Goal: Information Seeking & Learning: Learn about a topic

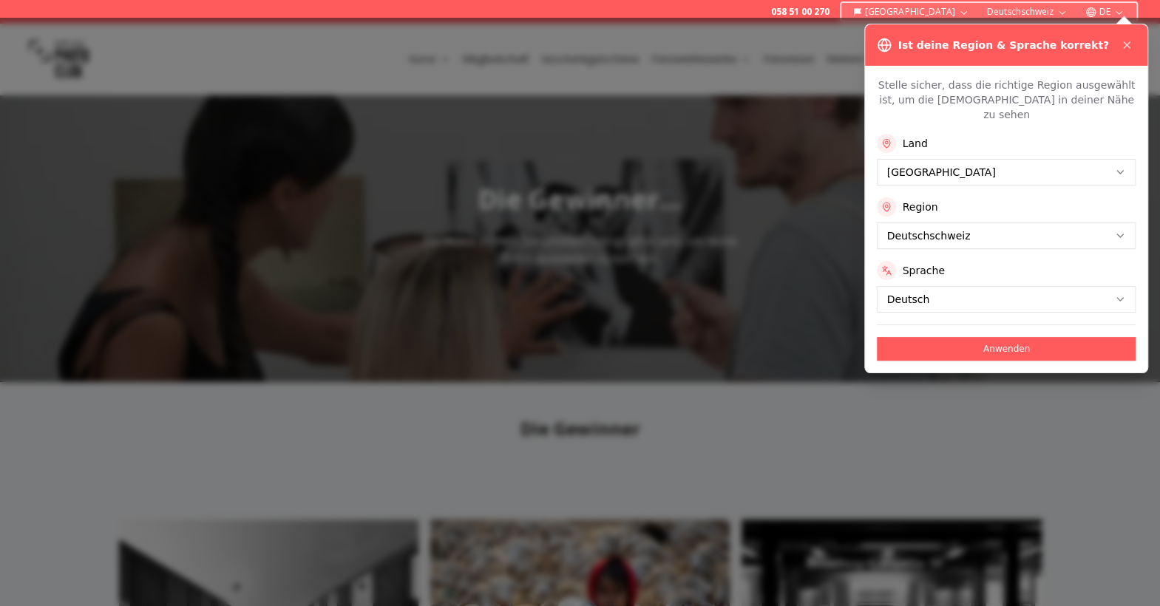
click at [576, 222] on button "Deutschschweiz" at bounding box center [1006, 235] width 259 height 27
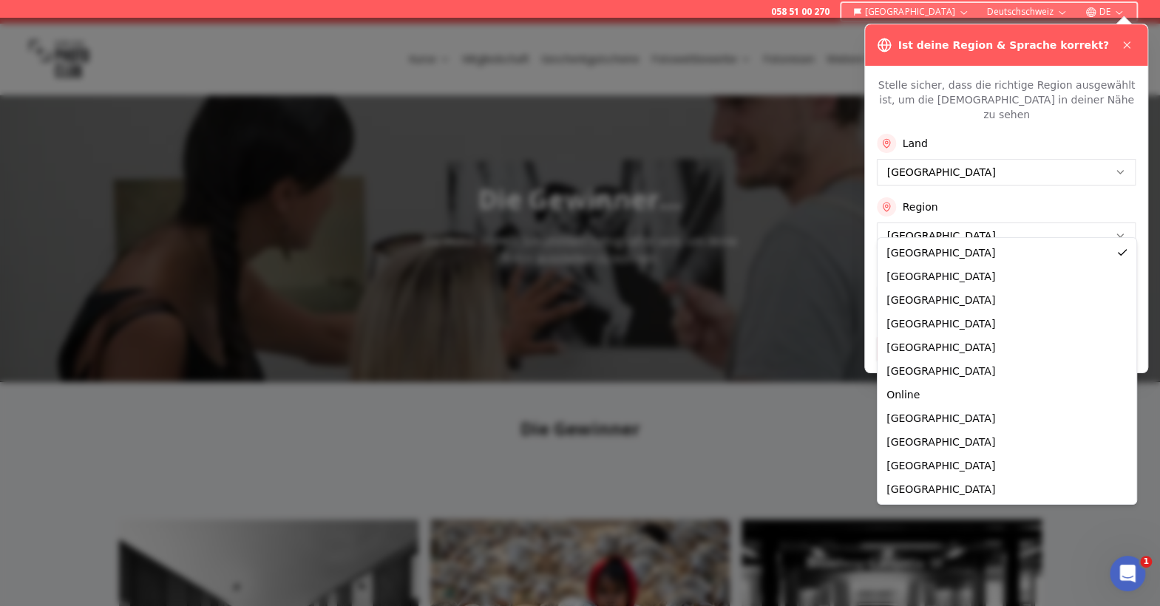
click at [576, 462] on div at bounding box center [580, 312] width 1160 height 588
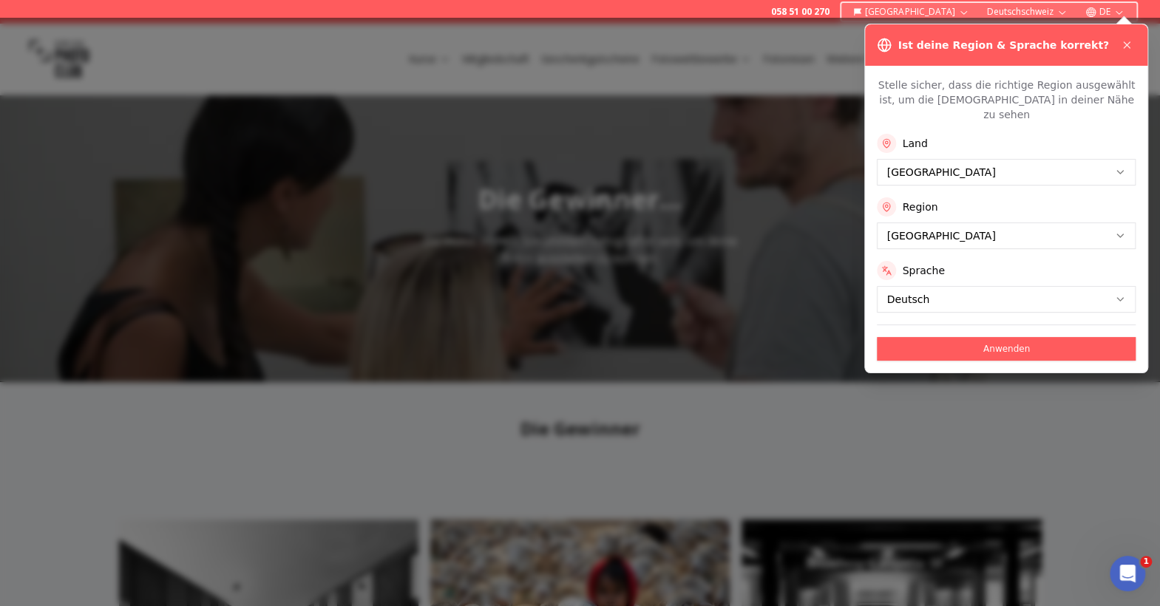
click at [576, 337] on button "Anwenden" at bounding box center [1006, 349] width 259 height 24
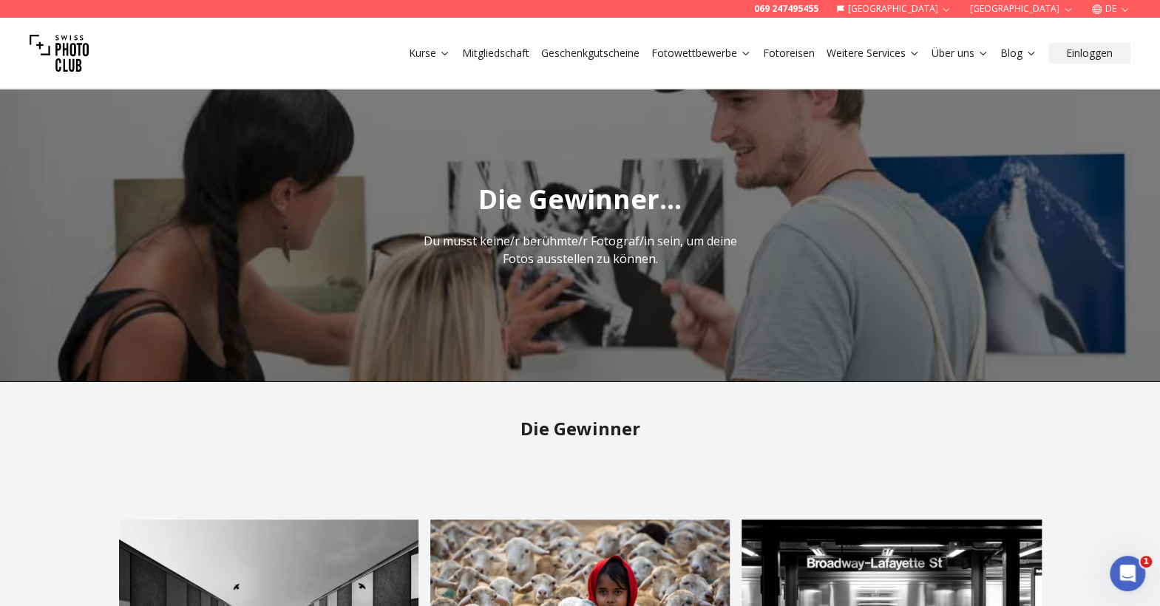
click at [69, 50] on img at bounding box center [59, 53] width 59 height 59
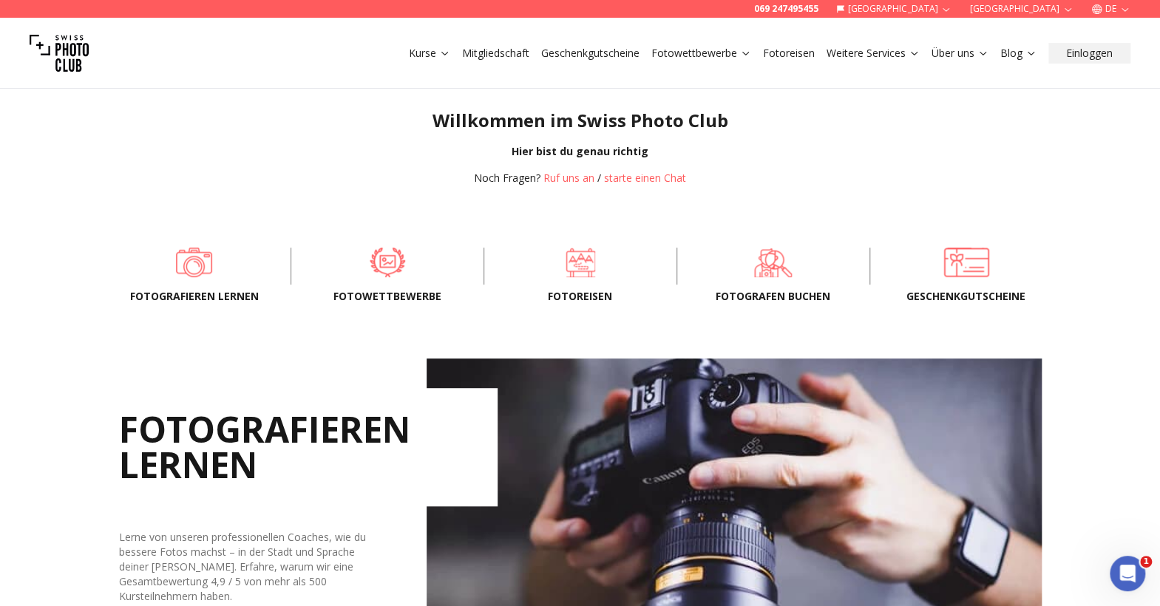
scroll to position [349, 0]
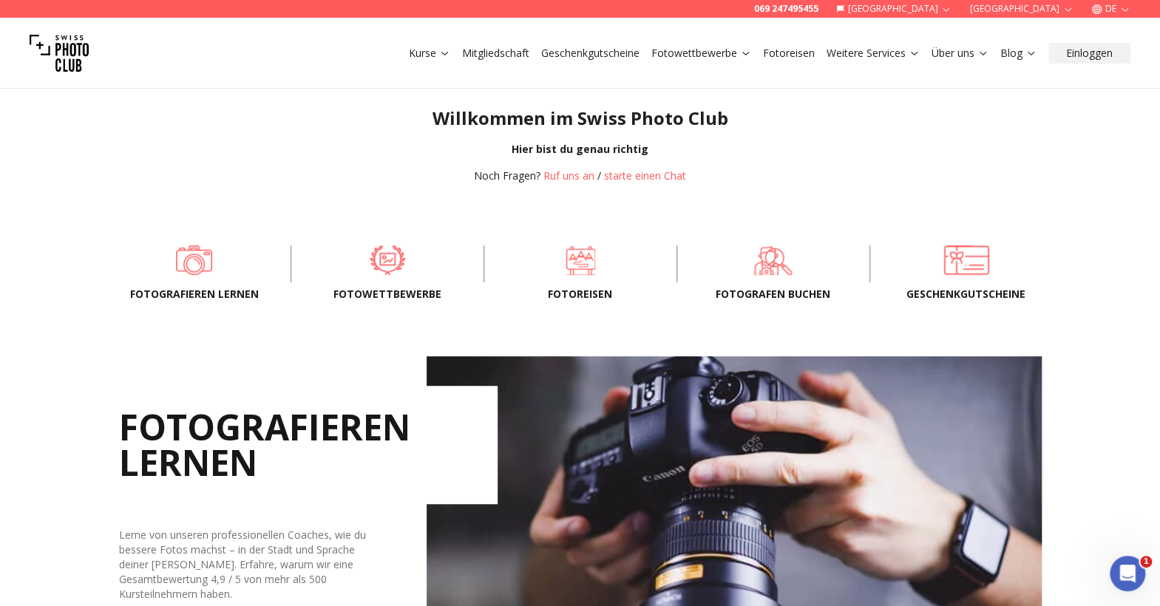
click at [576, 53] on link "Fotowettbewerbe" at bounding box center [701, 53] width 100 height 15
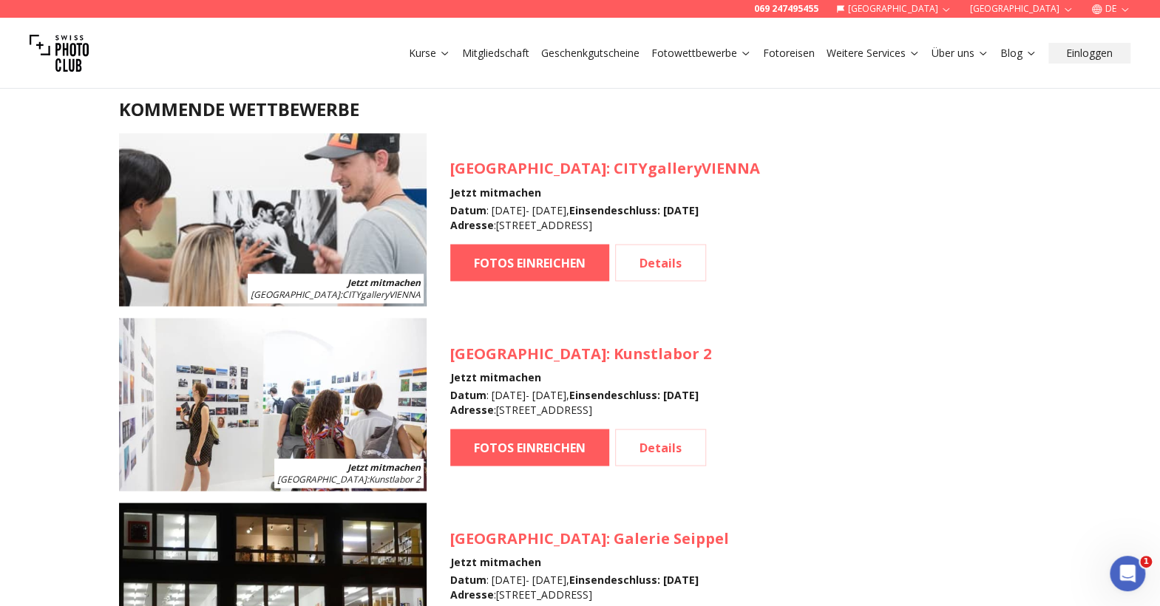
scroll to position [1359, 0]
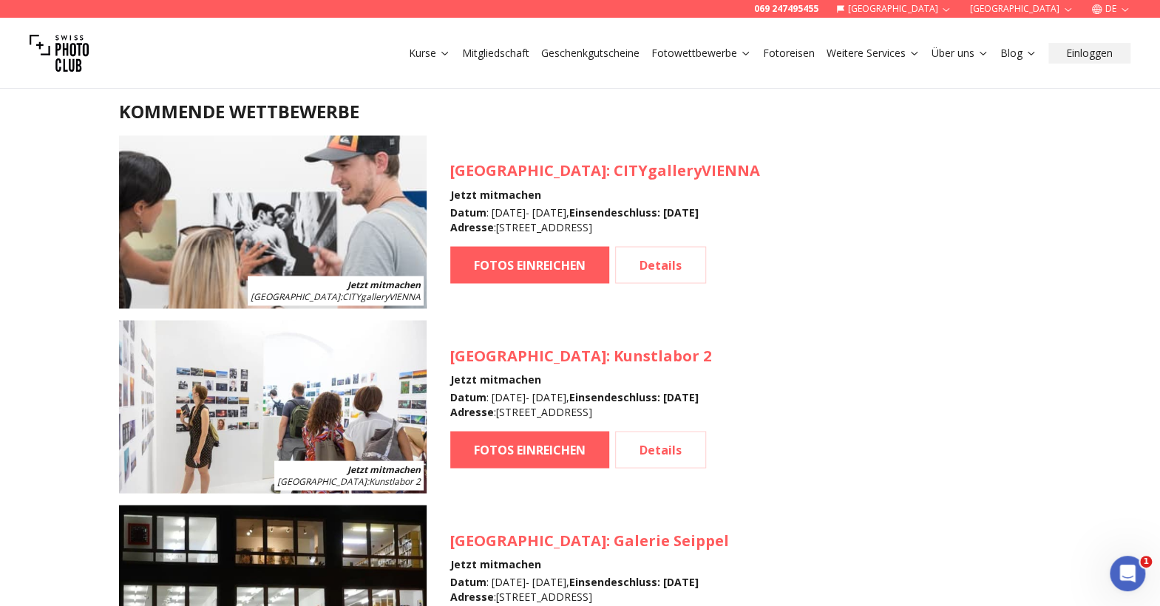
click at [576, 51] on link "Fotowettbewerbe" at bounding box center [701, 53] width 100 height 15
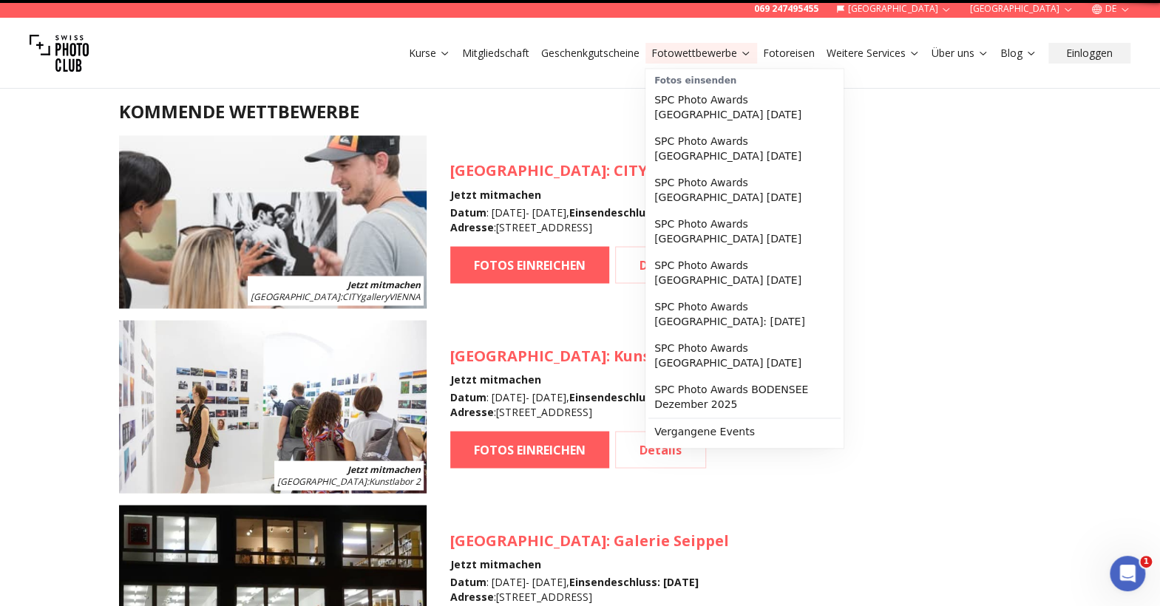
scroll to position [0, 0]
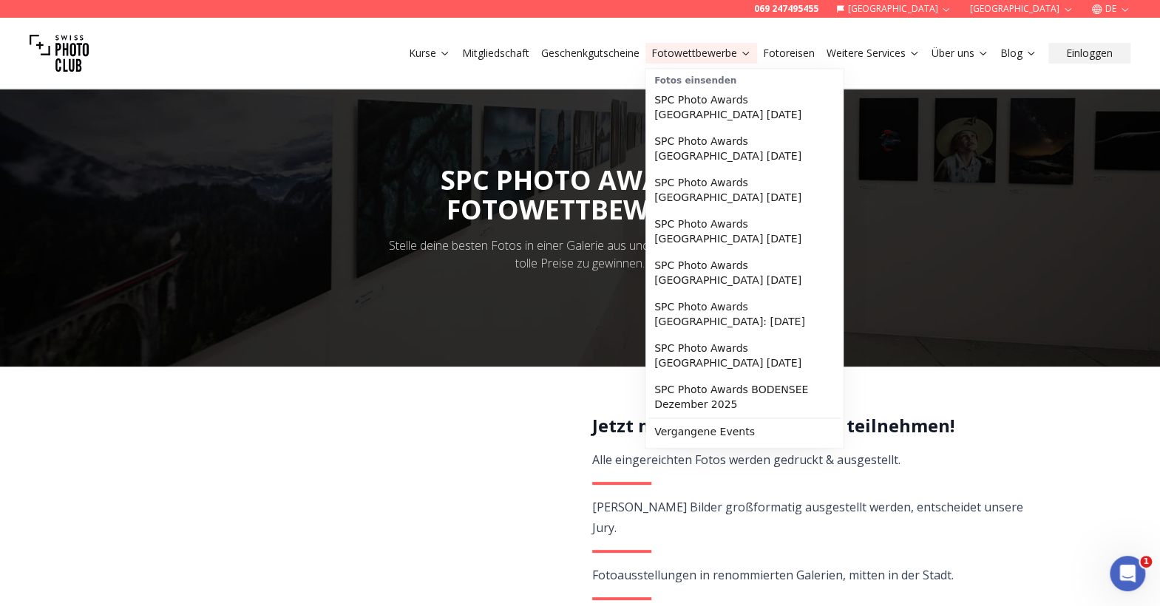
click at [576, 418] on link "Vergangene Events" at bounding box center [744, 431] width 192 height 27
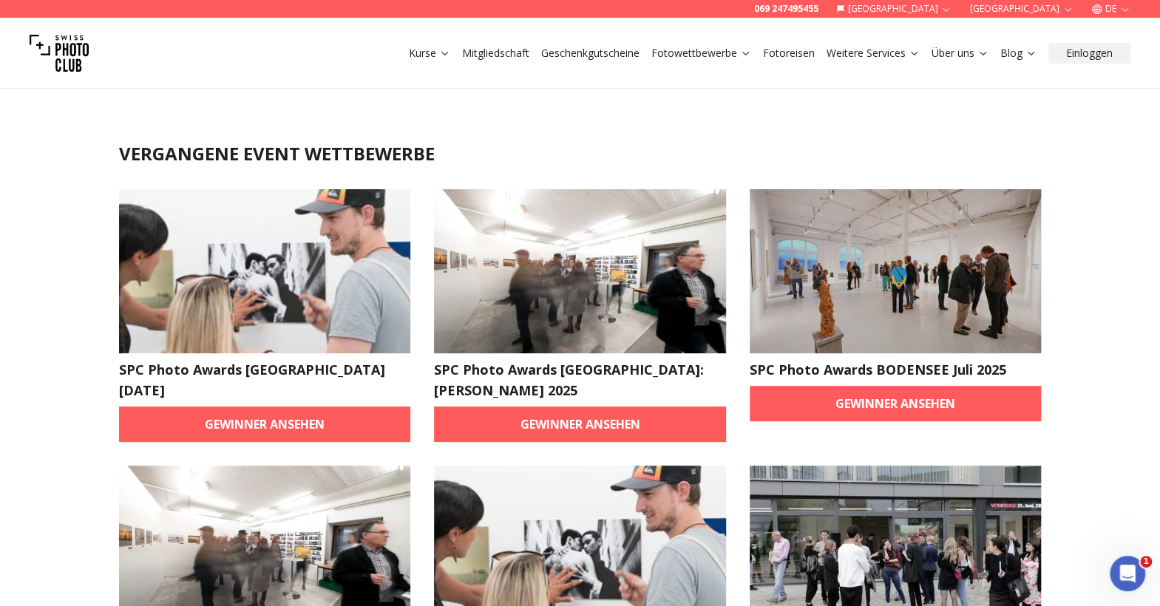
click at [231, 435] on link "Gewinner ansehen" at bounding box center [265, 424] width 292 height 35
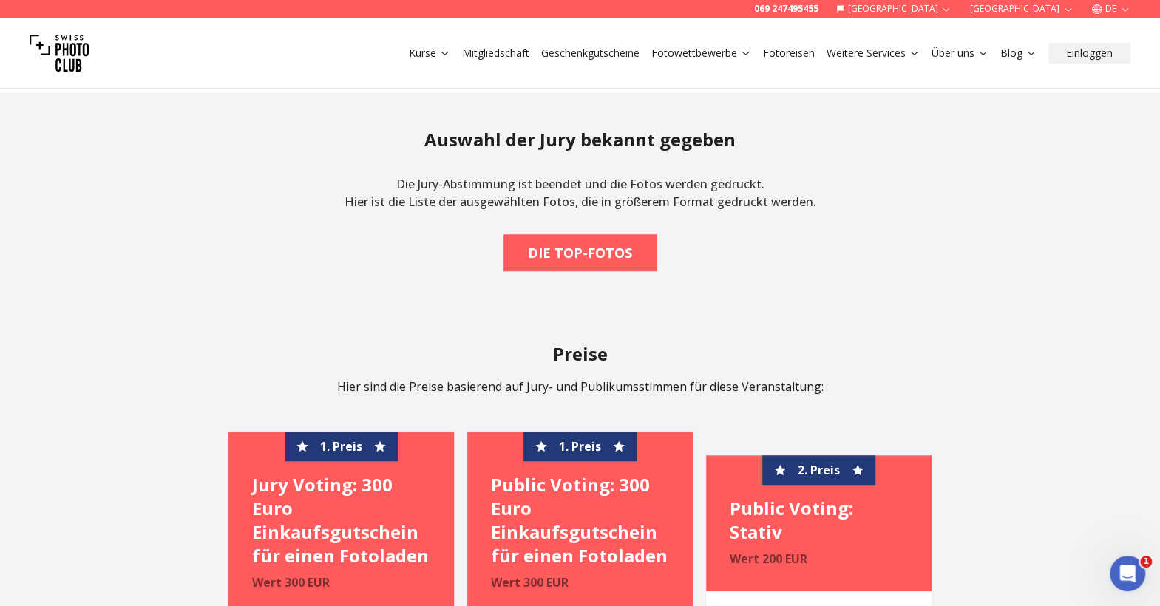
scroll to position [550, 0]
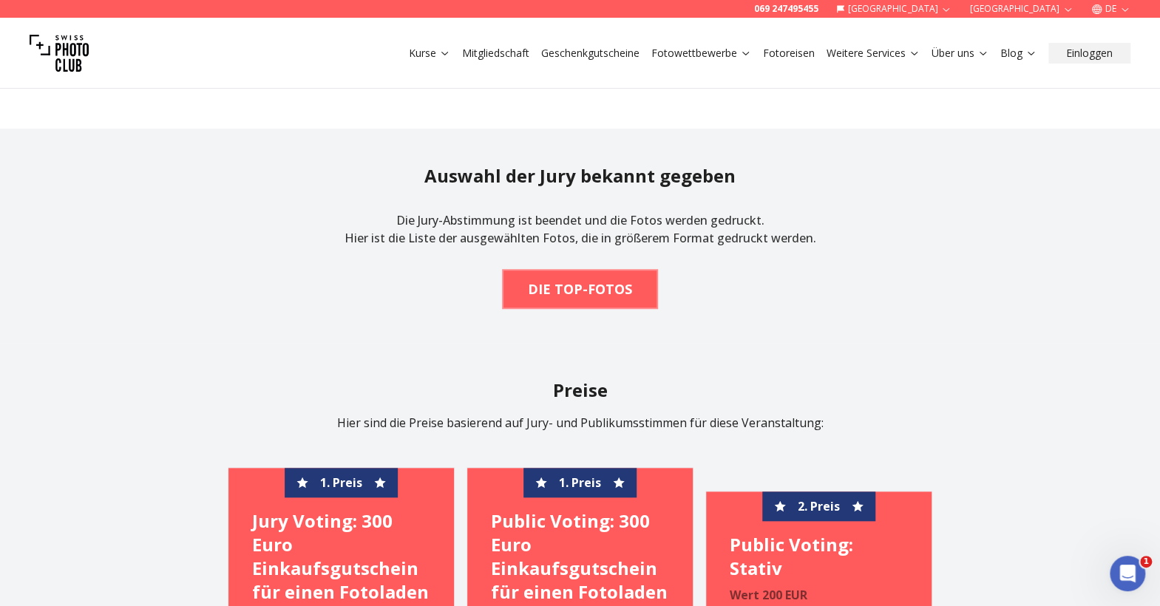
click at [541, 287] on b "DIE TOP-FOTOS" at bounding box center [580, 289] width 104 height 21
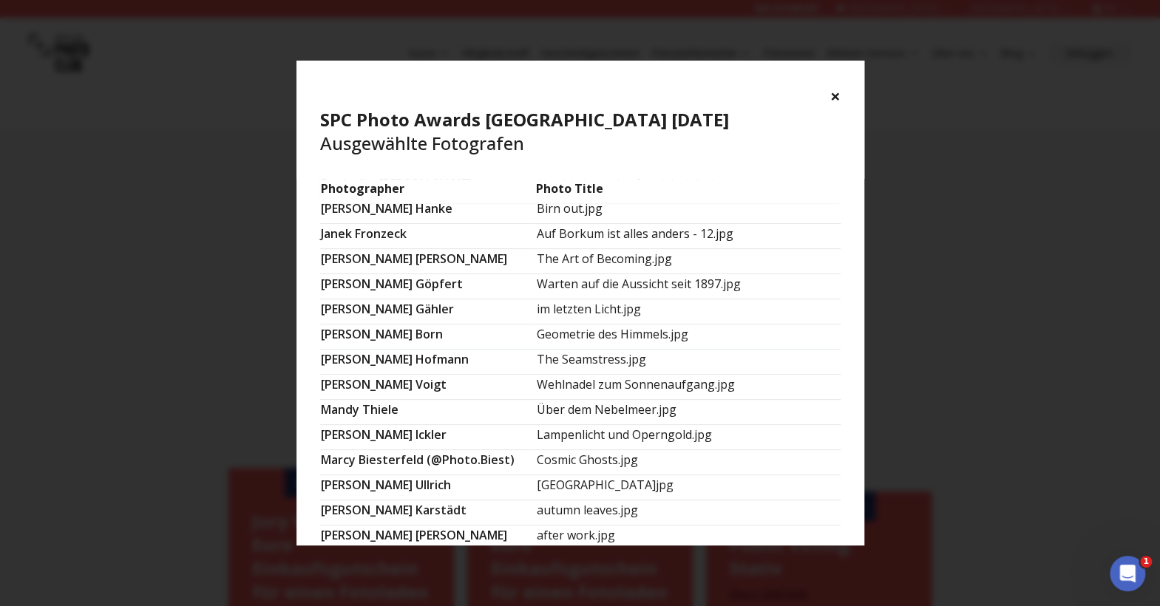
scroll to position [392, 0]
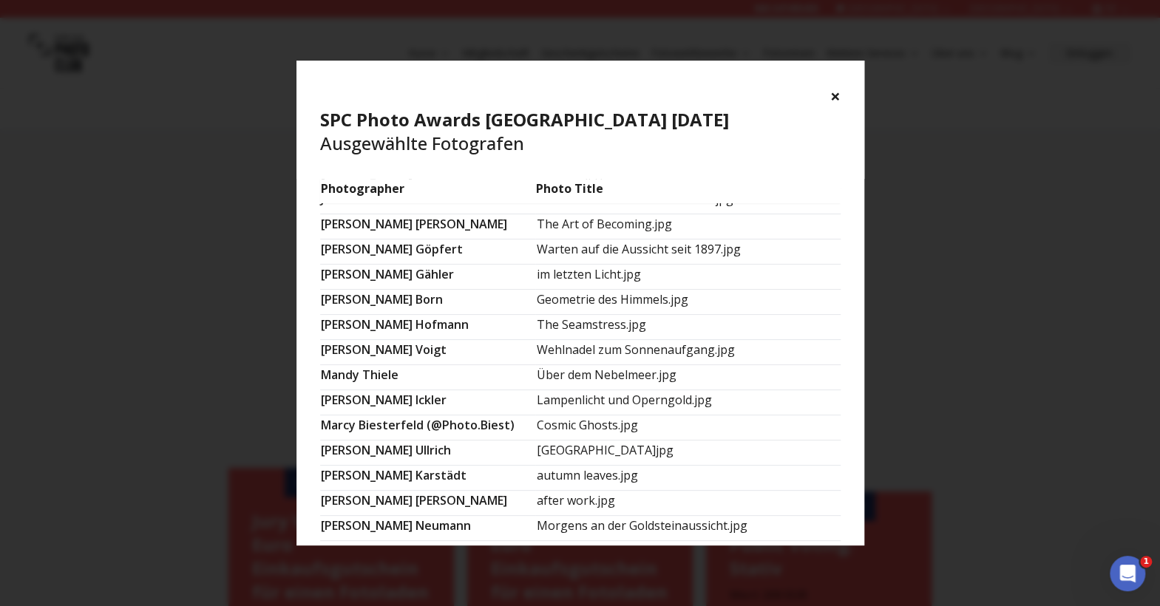
click at [197, 256] on div "× SPC Photo Awards [GEOGRAPHIC_DATA] [DATE] Ausgewählte Fotografen Photographer…" at bounding box center [580, 303] width 1160 height 606
click at [140, 277] on div "× SPC Photo Awards [GEOGRAPHIC_DATA] [DATE] Ausgewählte Fotografen Photographer…" at bounding box center [580, 303] width 1160 height 606
click at [576, 84] on button "×" at bounding box center [835, 96] width 10 height 24
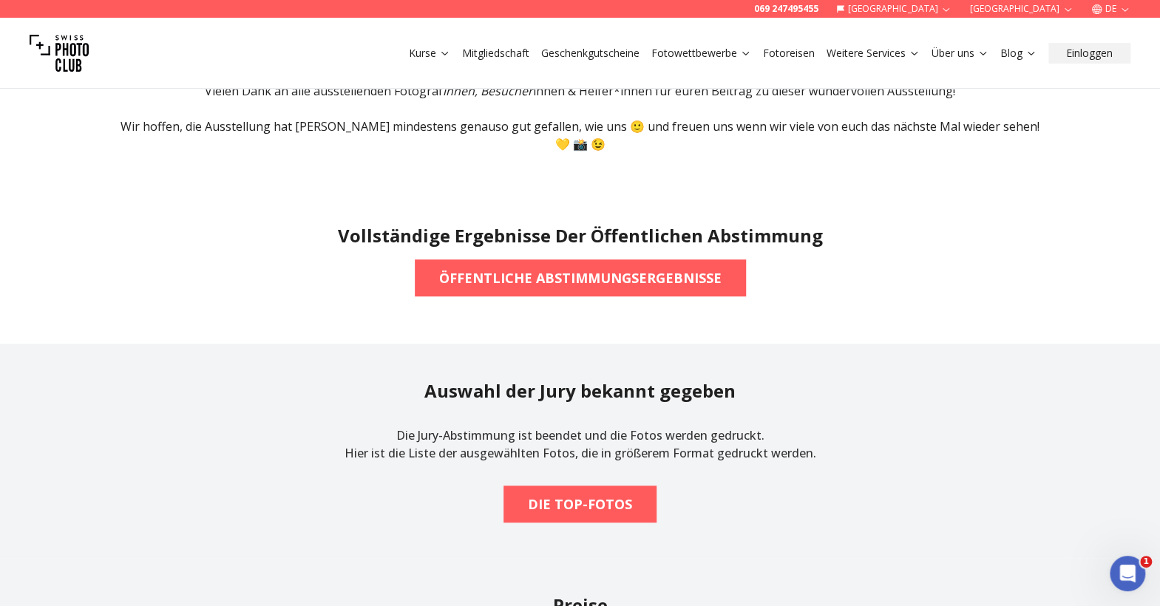
scroll to position [325, 0]
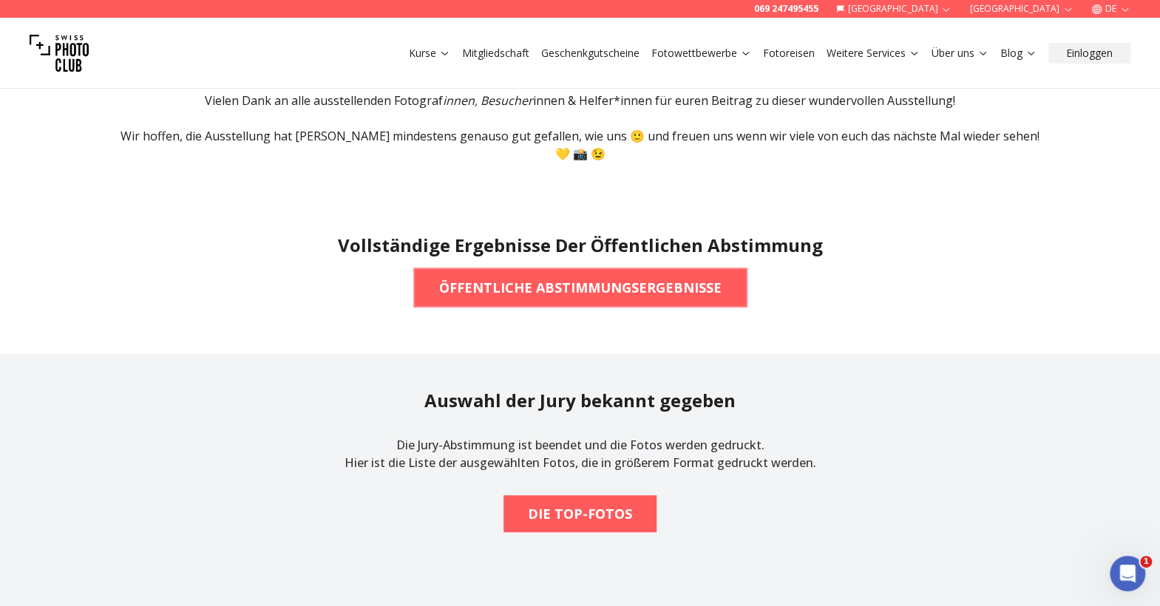
click at [492, 286] on b "ÖFFENTLICHE ABSTIMMUNGSERGEBNISSE" at bounding box center [580, 287] width 282 height 21
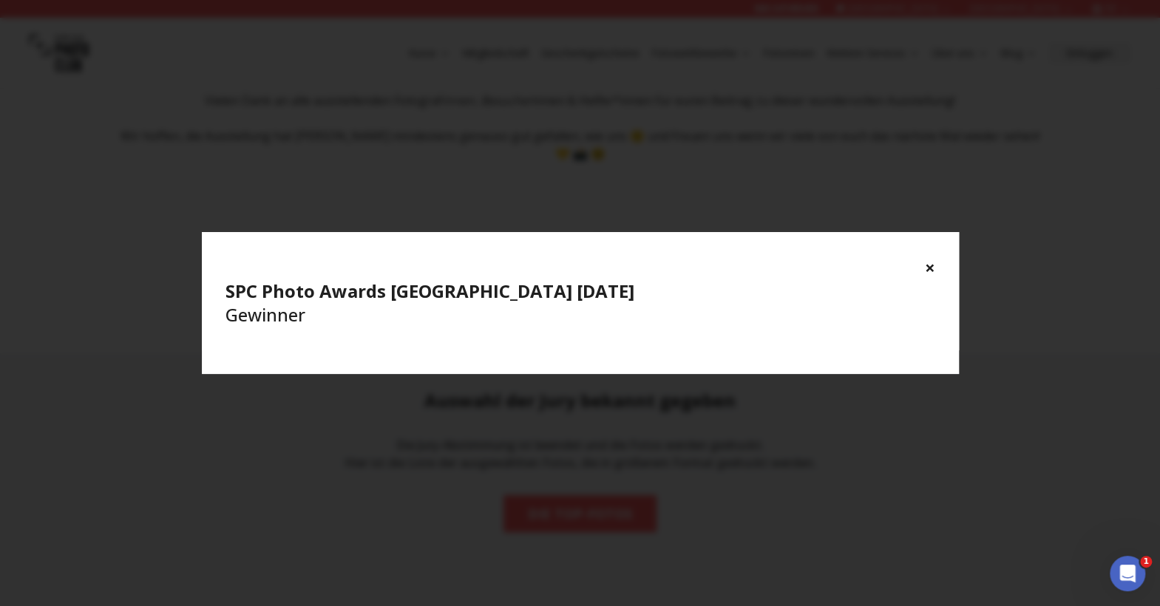
click at [278, 302] on h4 "SPC Photo Awards [GEOGRAPHIC_DATA] [DATE] Gewinner" at bounding box center [580, 302] width 710 height 47
click at [127, 311] on div "× SPC Photo Awards [GEOGRAPHIC_DATA] [DATE] Gewinner" at bounding box center [580, 303] width 1160 height 606
click at [576, 276] on button "×" at bounding box center [930, 268] width 10 height 24
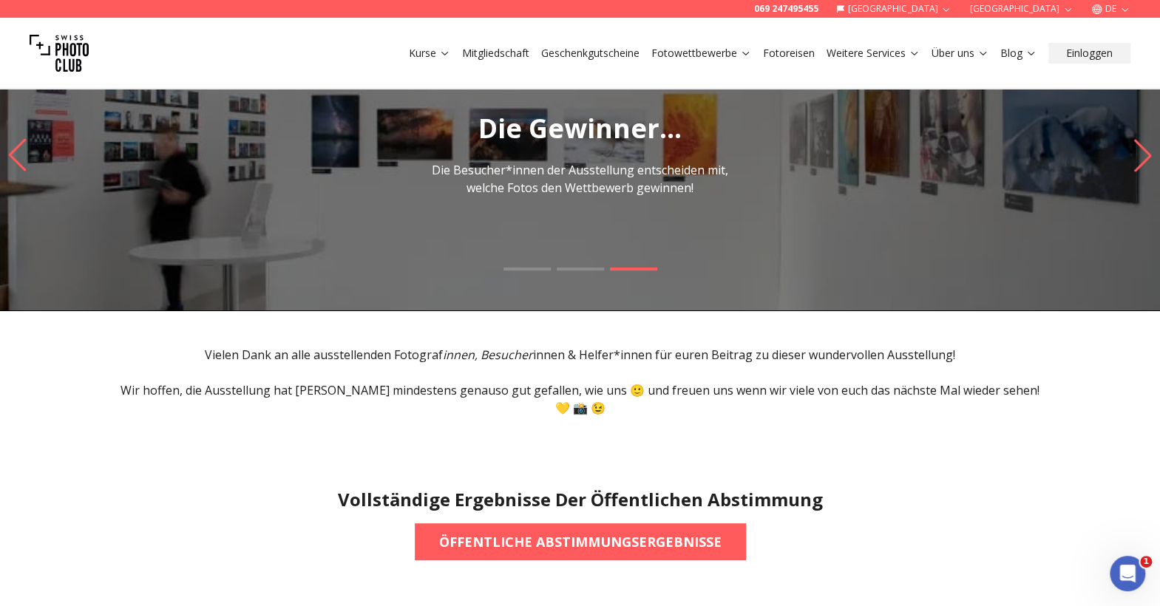
scroll to position [0, 0]
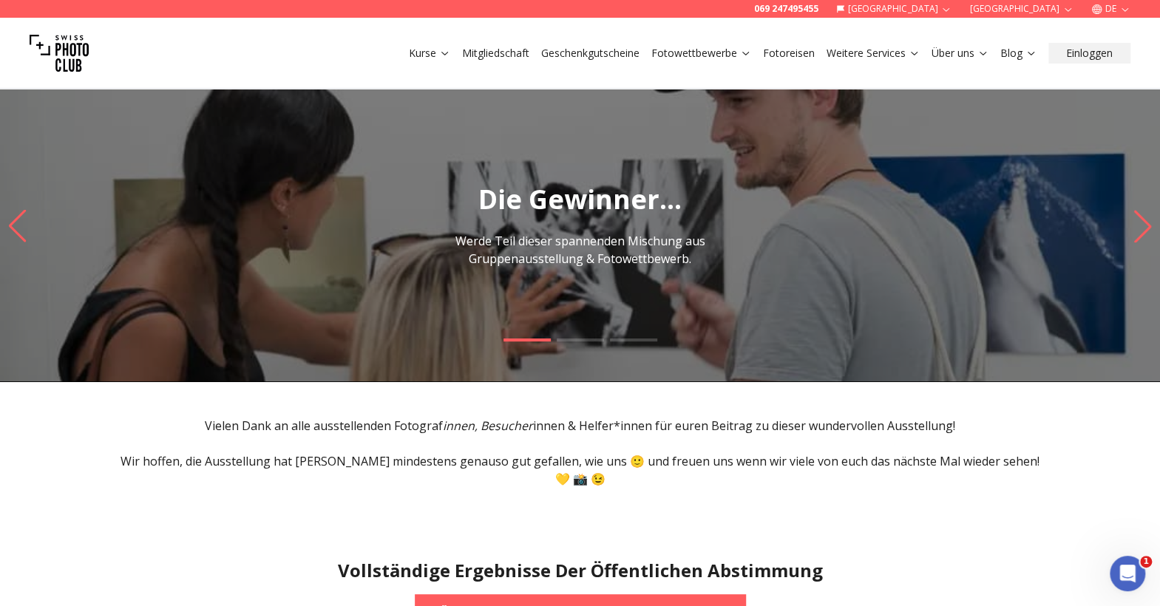
click at [562, 247] on p "Werde Teil dieser spannenden Mischung aus Gruppenausstellung & Fotowettbewerb." at bounding box center [580, 249] width 331 height 35
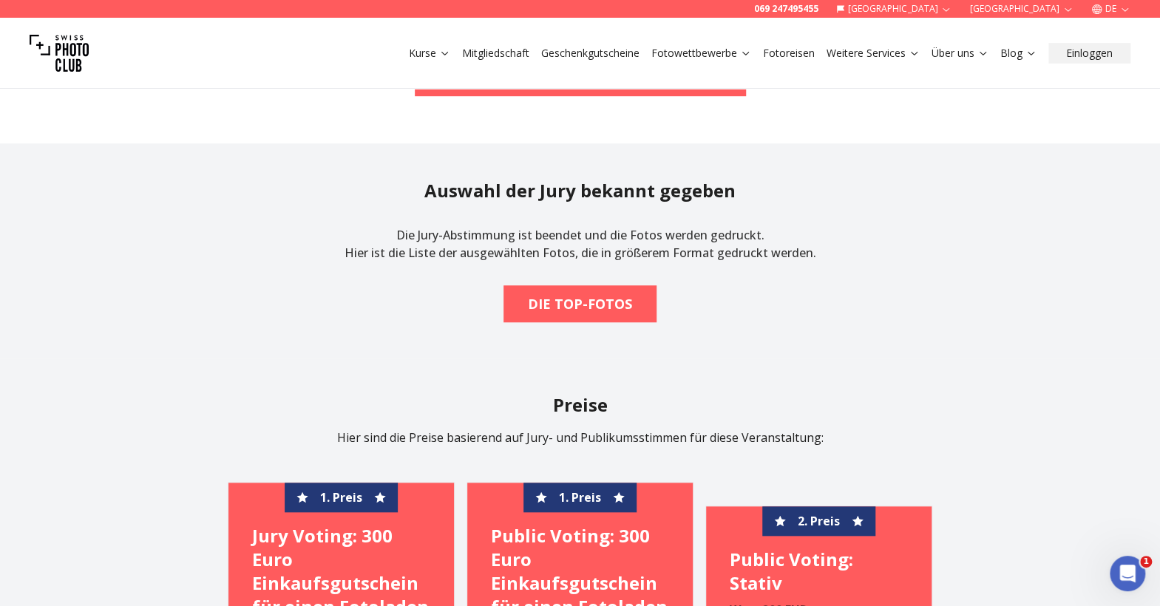
scroll to position [517, 0]
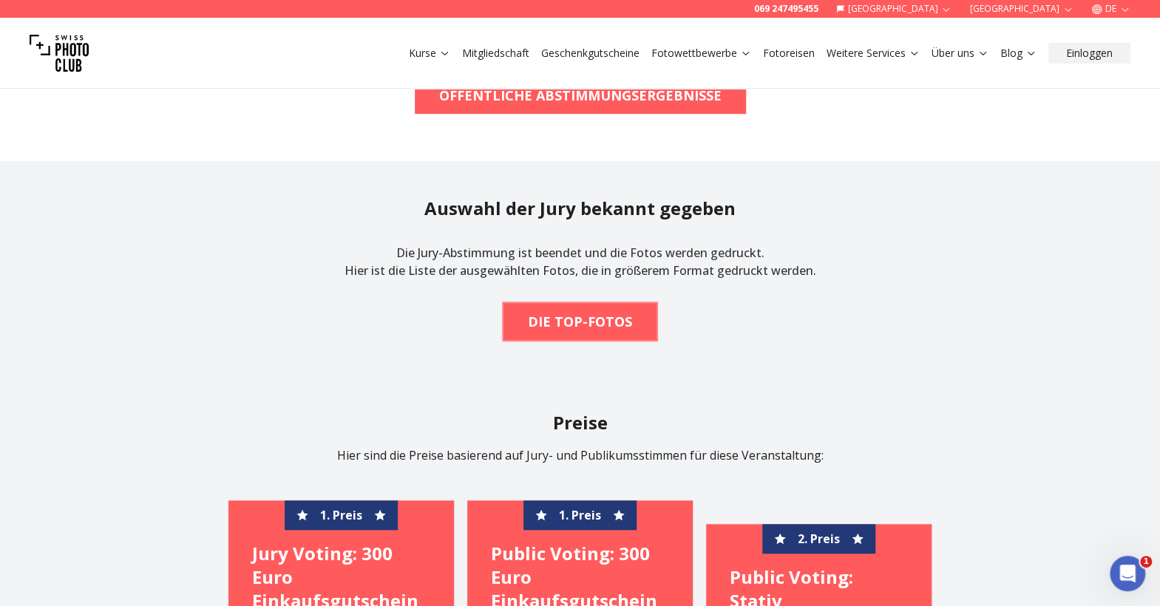
click at [576, 311] on b "DIE TOP-FOTOS" at bounding box center [580, 321] width 104 height 21
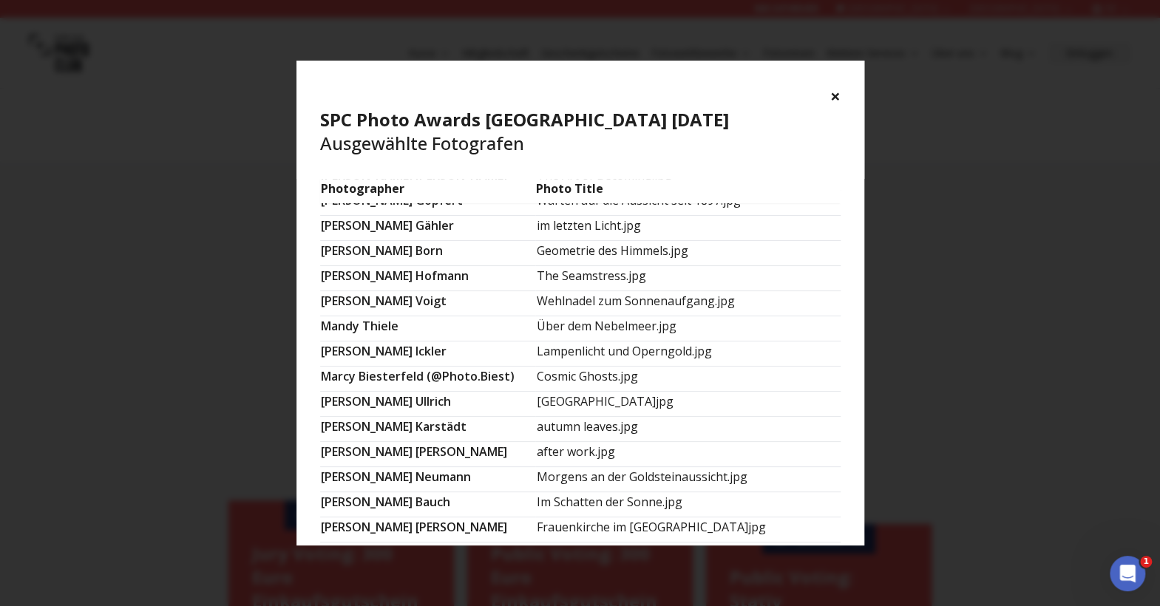
scroll to position [735, 0]
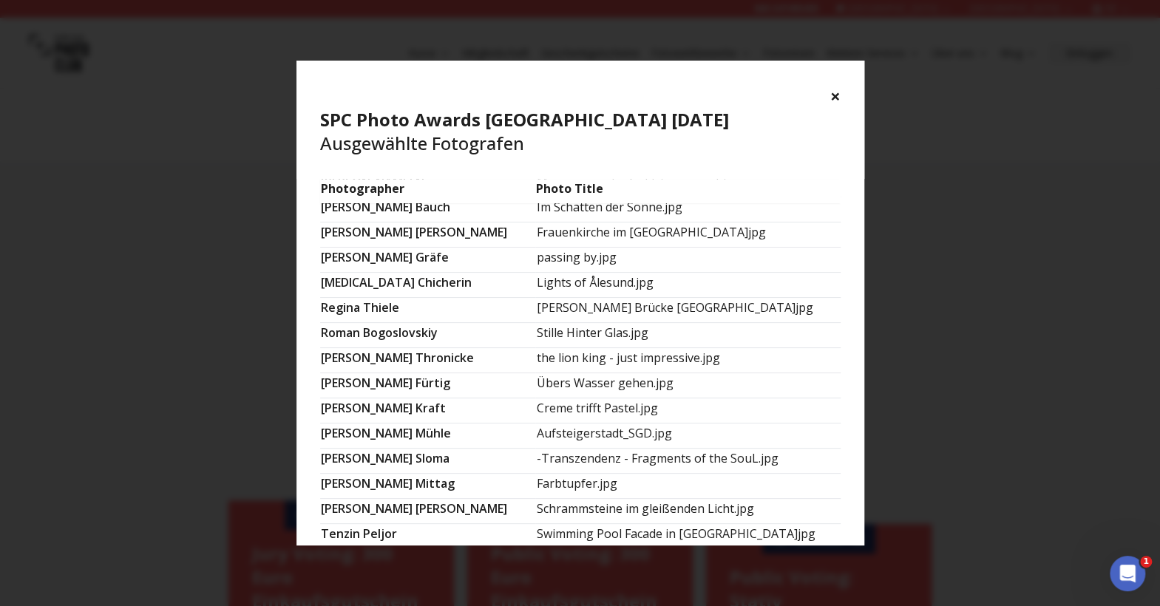
click at [576, 424] on td "Aufsteigerstadt_SGD.jpg" at bounding box center [687, 436] width 305 height 25
click at [364, 424] on td "[PERSON_NAME]" at bounding box center [428, 436] width 216 height 25
click at [331, 424] on td "[PERSON_NAME]" at bounding box center [428, 436] width 216 height 25
click at [355, 424] on td "[PERSON_NAME]" at bounding box center [428, 436] width 216 height 25
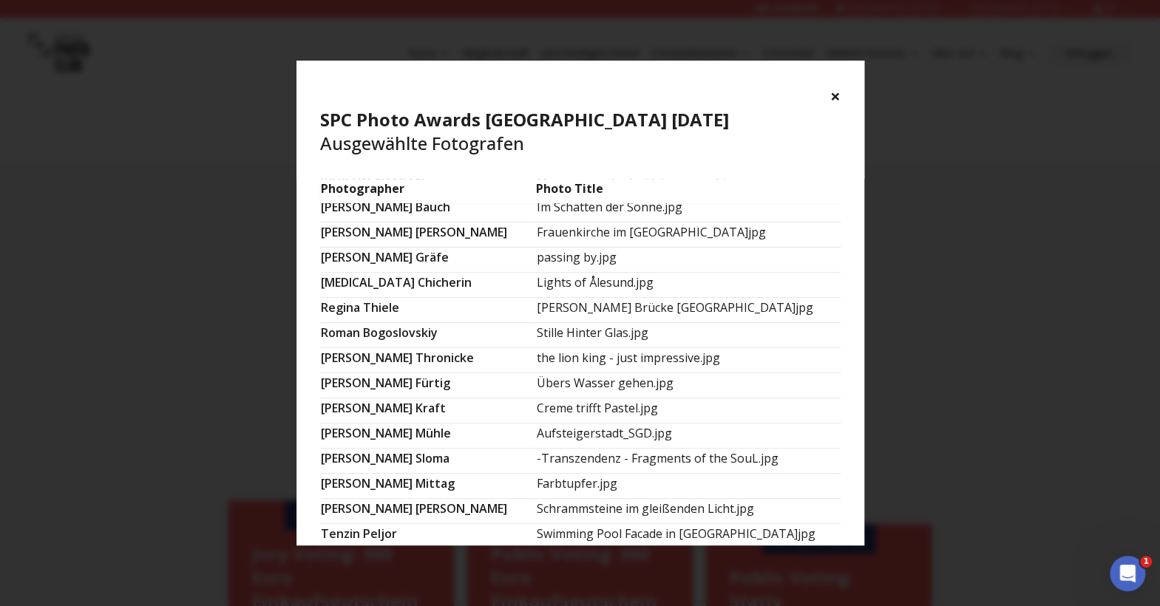
click at [398, 524] on td "[PERSON_NAME]" at bounding box center [428, 536] width 216 height 25
click at [572, 474] on td "Farbtupfer.jpg" at bounding box center [687, 486] width 305 height 25
click at [486, 323] on td "[PERSON_NAME]" at bounding box center [428, 335] width 216 height 25
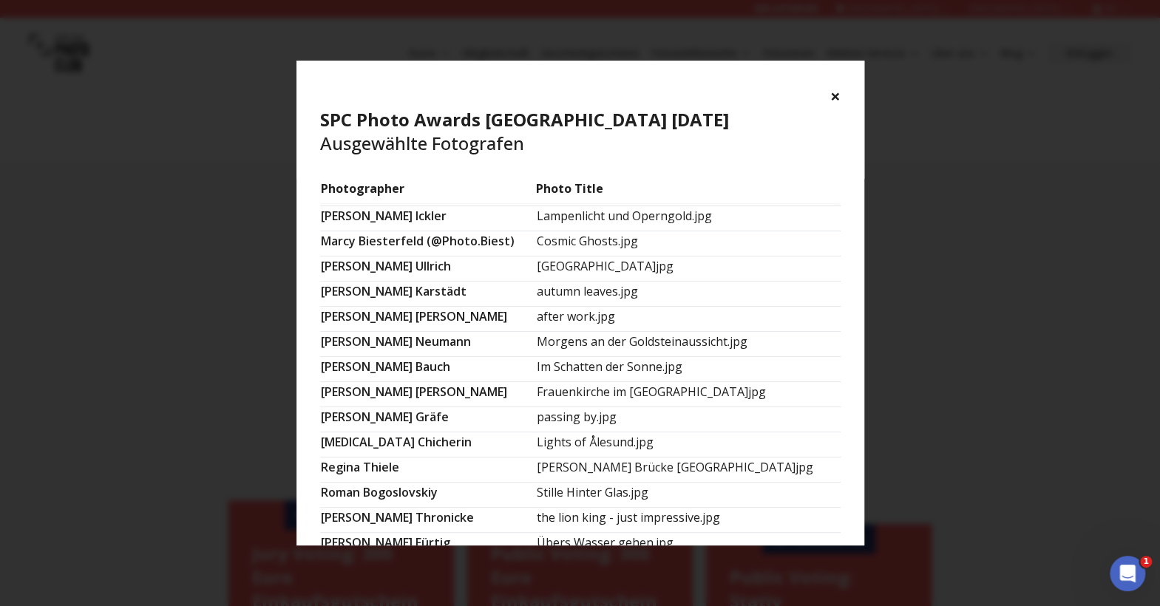
scroll to position [562, 0]
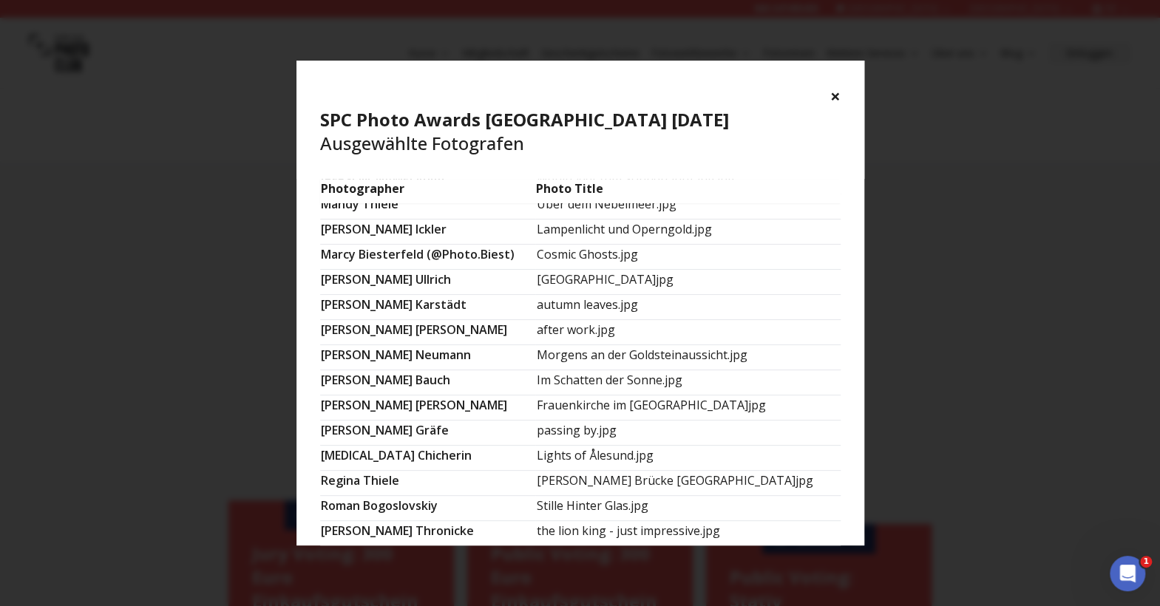
click at [576, 84] on button "×" at bounding box center [835, 96] width 10 height 24
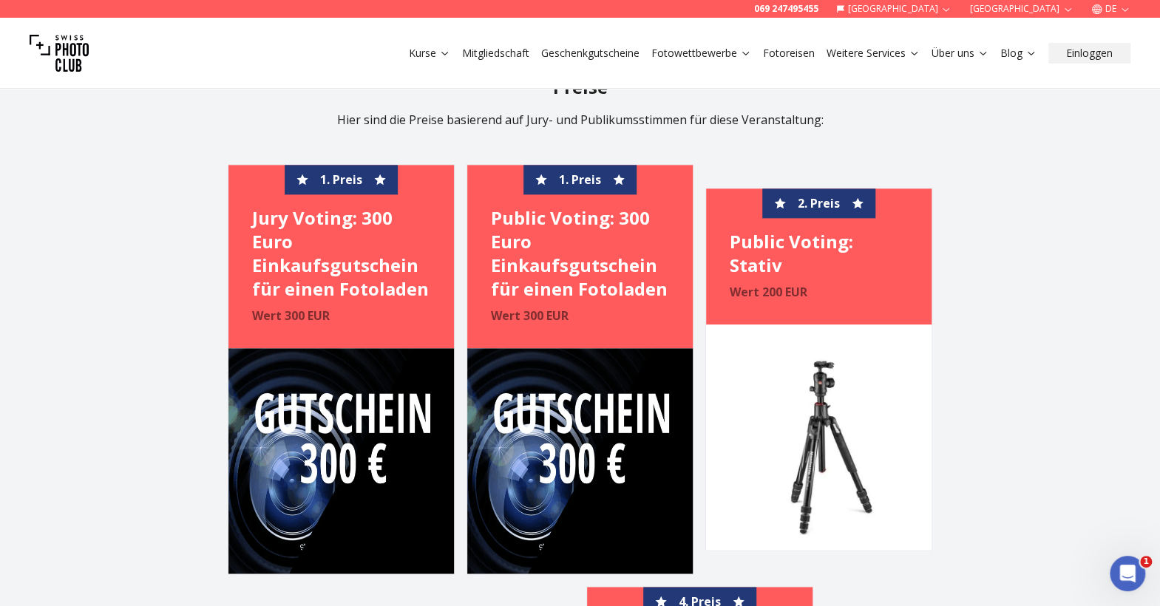
scroll to position [849, 0]
